Goal: Task Accomplishment & Management: Complete application form

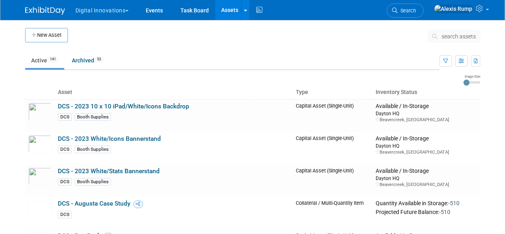
click at [108, 18] on ul "Digital Innovations Explore: My Workspaces 2 Go to Workspace: Digital Innovatio…" at bounding box center [170, 10] width 190 height 20
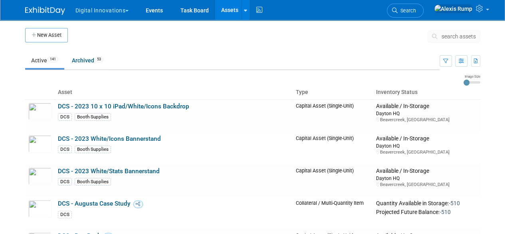
click at [116, 14] on button "Digital Innovations" at bounding box center [107, 9] width 64 height 18
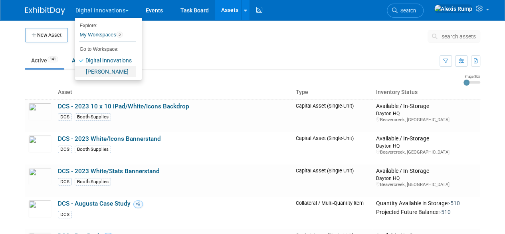
click at [101, 67] on link "[PERSON_NAME]" at bounding box center [105, 71] width 61 height 11
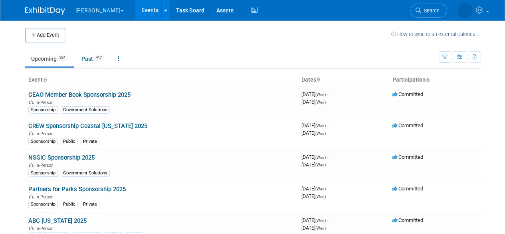
scroll to position [3342, 0]
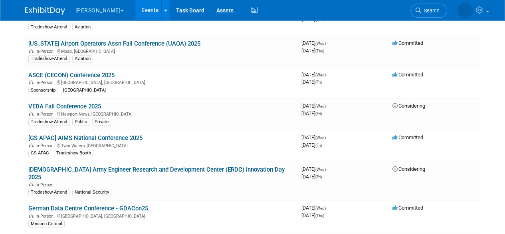
click at [164, 13] on div at bounding box center [165, 10] width 3 height 8
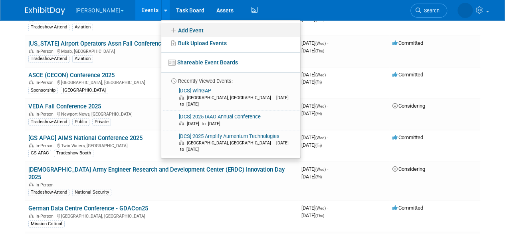
click at [169, 31] on link "Add Event" at bounding box center [230, 30] width 139 height 14
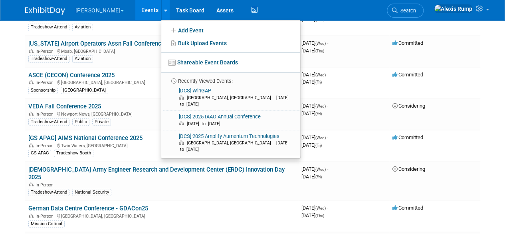
scroll to position [0, 0]
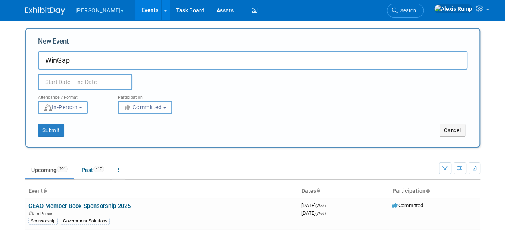
type input "WinGap"
click at [104, 8] on button "[PERSON_NAME]" at bounding box center [105, 9] width 60 height 18
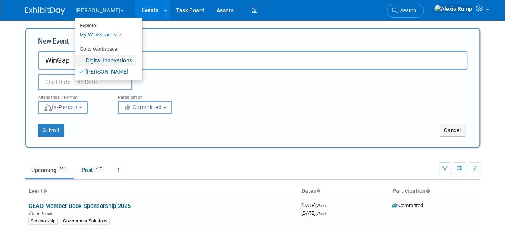
click at [105, 55] on link "Digital Innovations" at bounding box center [105, 60] width 61 height 11
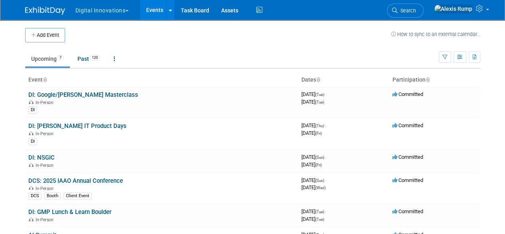
click at [128, 9] on button "Digital Innovations" at bounding box center [107, 9] width 64 height 18
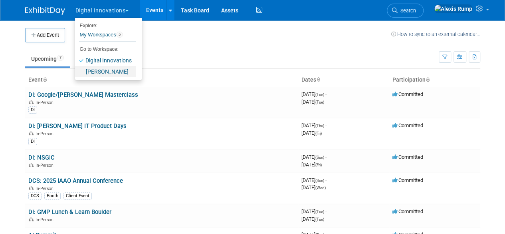
click at [105, 73] on link "[PERSON_NAME]" at bounding box center [105, 71] width 61 height 11
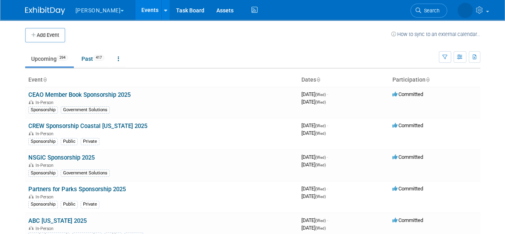
click at [164, 10] on icon at bounding box center [165, 10] width 3 height 5
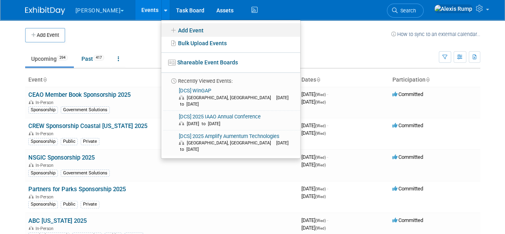
click at [163, 29] on link "Add Event" at bounding box center [230, 30] width 139 height 14
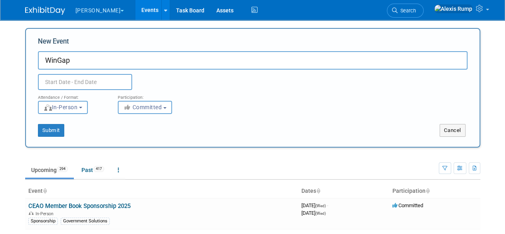
type input "WinGap"
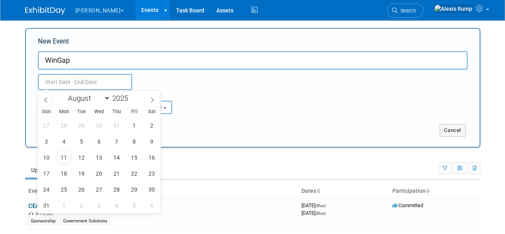
click at [78, 80] on input "text" at bounding box center [85, 82] width 94 height 16
click at [154, 99] on icon at bounding box center [152, 100] width 6 height 6
select select "9"
click at [97, 123] on span "1" at bounding box center [99, 125] width 16 height 16
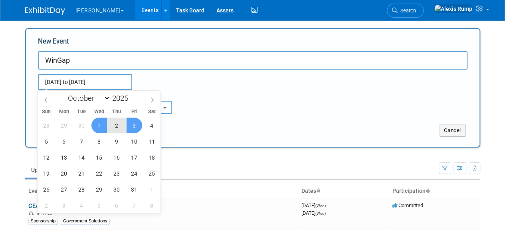
click at [133, 125] on span "3" at bounding box center [135, 125] width 16 height 16
type input "Oct 1, 2025 to Oct 3, 2025"
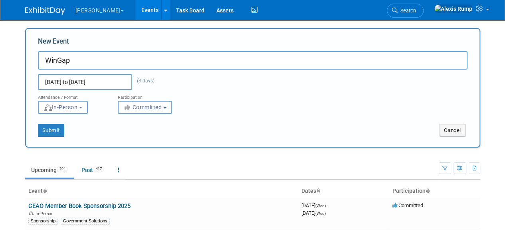
click at [165, 110] on button "Committed" at bounding box center [145, 107] width 54 height 13
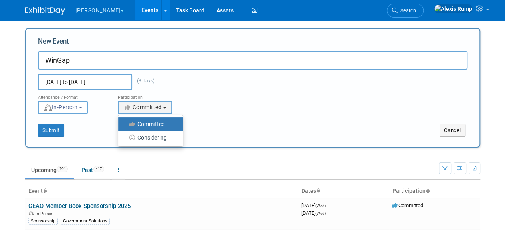
click at [216, 83] on div "Oct 1, 2025 to Oct 3, 2025 (3 days) Duplicate Event Warning" at bounding box center [253, 79] width 442 height 20
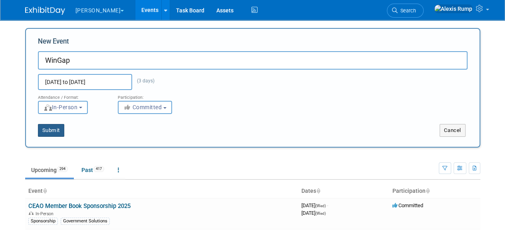
click at [56, 133] on button "Submit" at bounding box center [51, 130] width 26 height 13
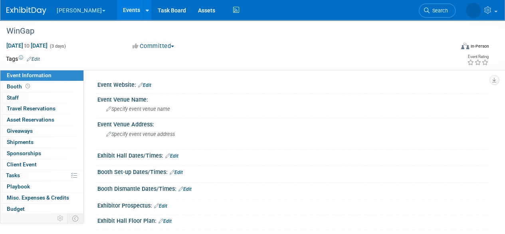
click at [12, 32] on div "WinGap" at bounding box center [226, 31] width 445 height 14
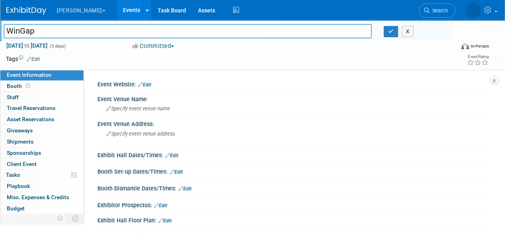
click at [10, 28] on input "WinGap" at bounding box center [188, 31] width 368 height 14
type input "[DCS] WinGap"
click at [392, 34] on button "button" at bounding box center [391, 31] width 14 height 11
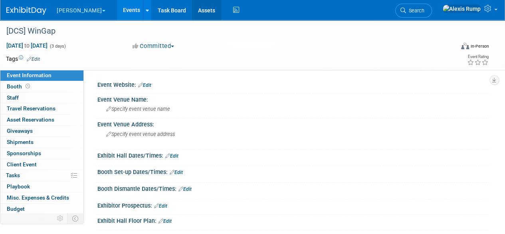
click at [192, 11] on link "Assets" at bounding box center [206, 10] width 29 height 20
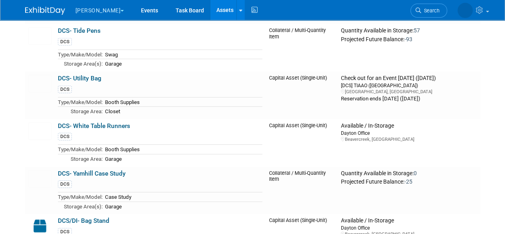
scroll to position [5768, 0]
